Goal: Check status: Check status

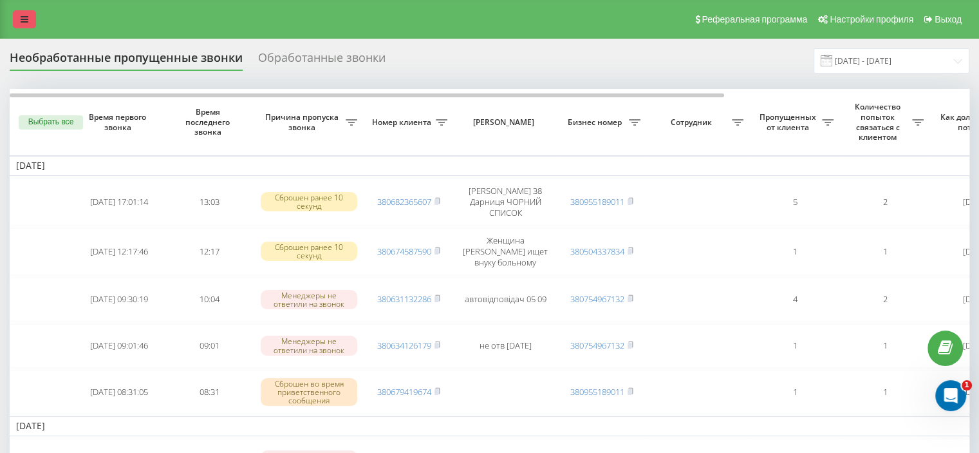
click at [23, 18] on icon at bounding box center [25, 19] width 8 height 9
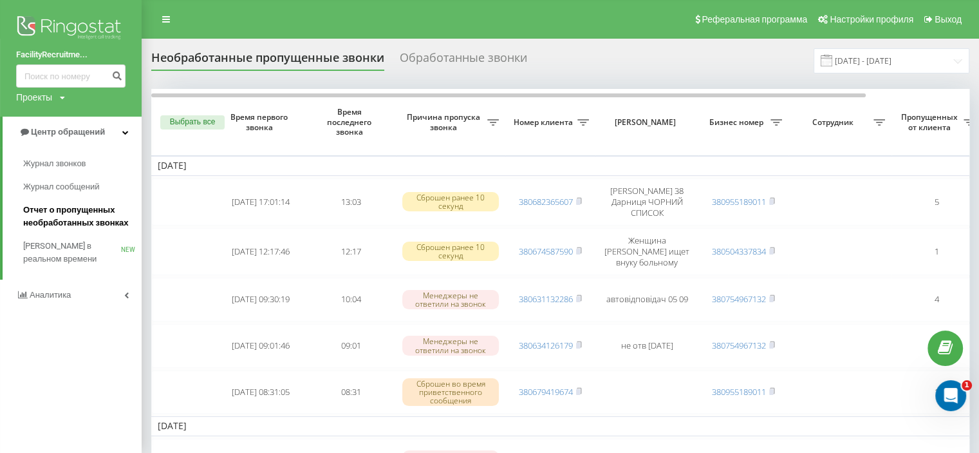
click at [82, 208] on span "Отчет о пропущенных необработанных звонках" at bounding box center [79, 216] width 112 height 26
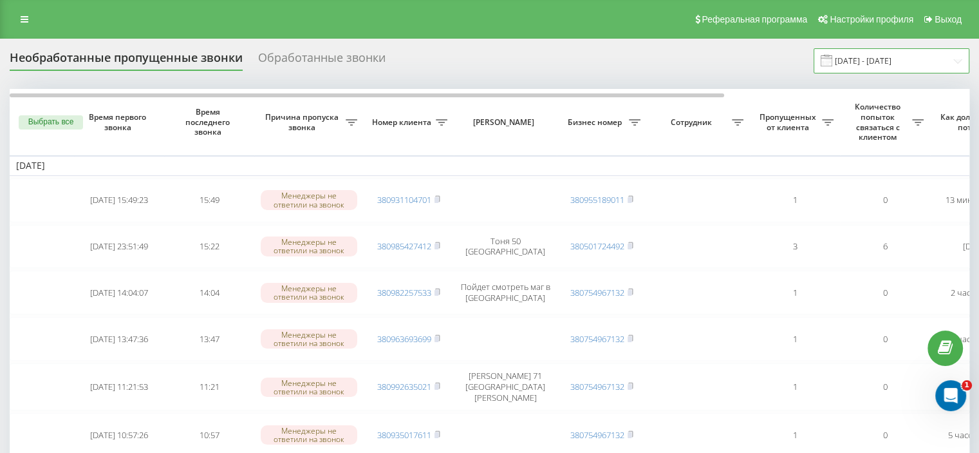
click at [865, 57] on input "[DATE] - [DATE]" at bounding box center [892, 60] width 156 height 25
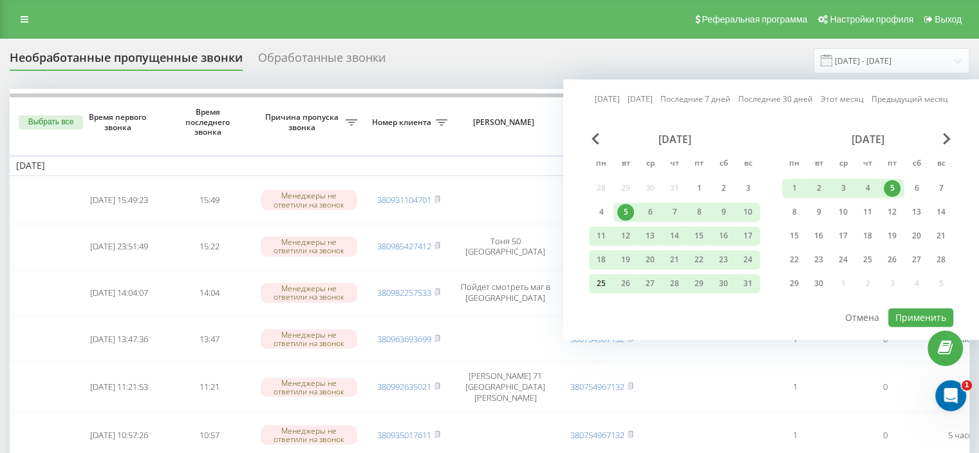
click at [604, 281] on div "25" at bounding box center [601, 283] width 17 height 17
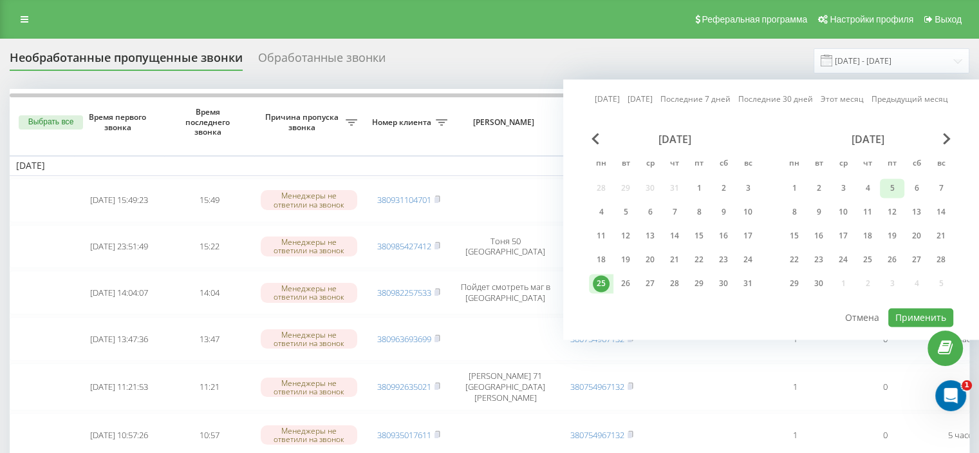
click at [893, 185] on div "5" at bounding box center [892, 188] width 17 height 17
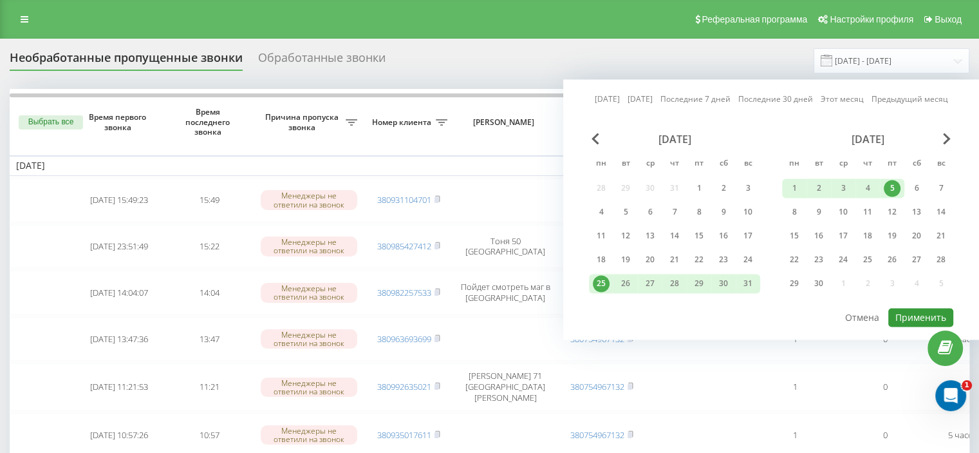
click at [914, 310] on button "Применить" at bounding box center [921, 317] width 65 height 19
type input "[DATE] - [DATE]"
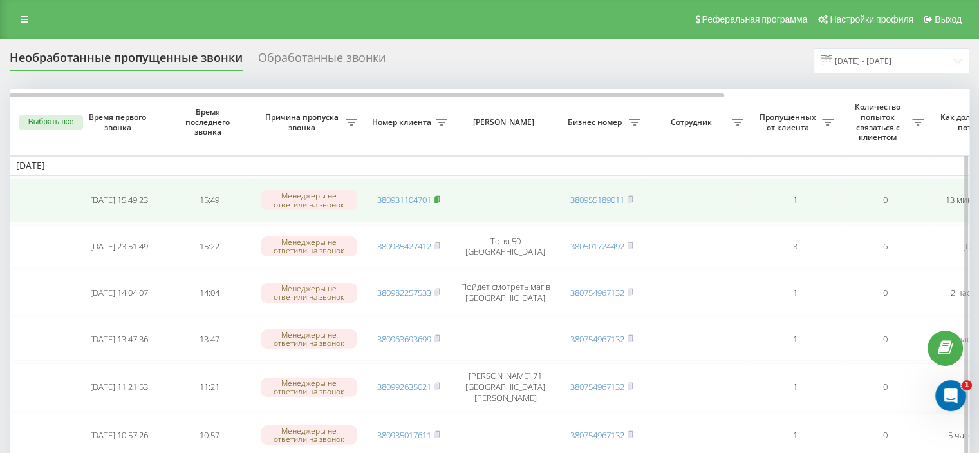
click at [440, 196] on icon at bounding box center [437, 199] width 5 height 6
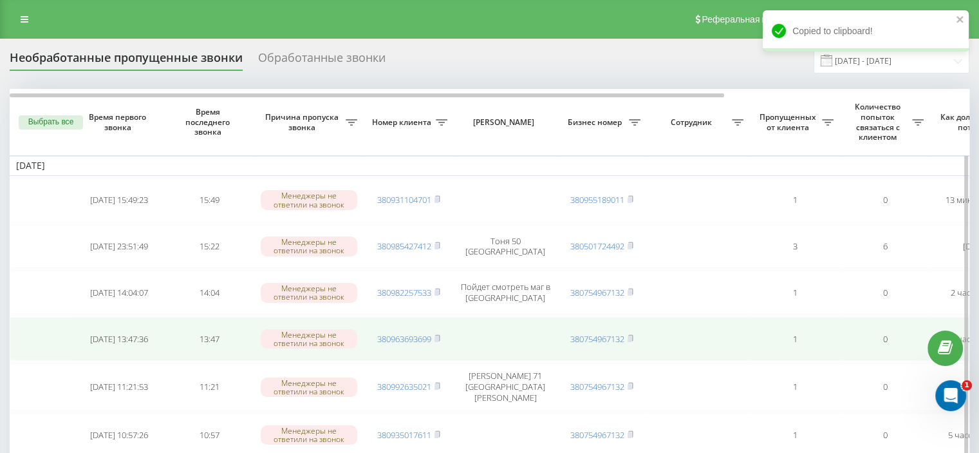
scroll to position [64, 0]
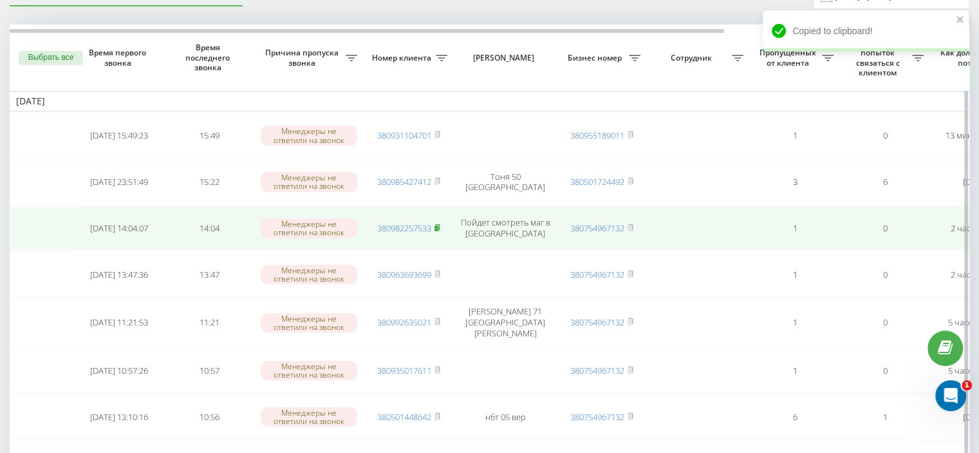
click at [440, 224] on icon at bounding box center [437, 227] width 5 height 6
